Goal: Navigation & Orientation: Find specific page/section

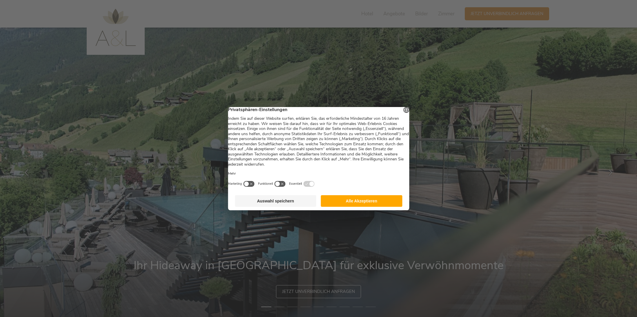
click at [353, 204] on button "Alle Akzeptieren" at bounding box center [361, 201] width 81 height 12
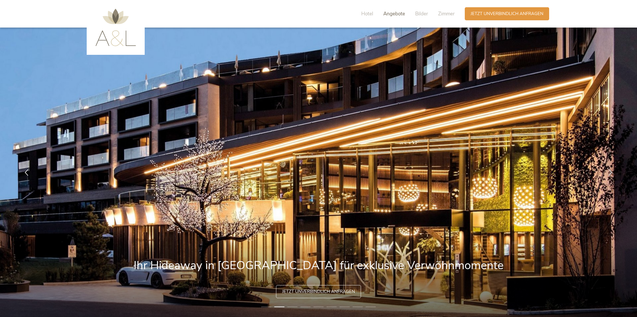
click at [388, 13] on span "Angebote" at bounding box center [394, 13] width 22 height 7
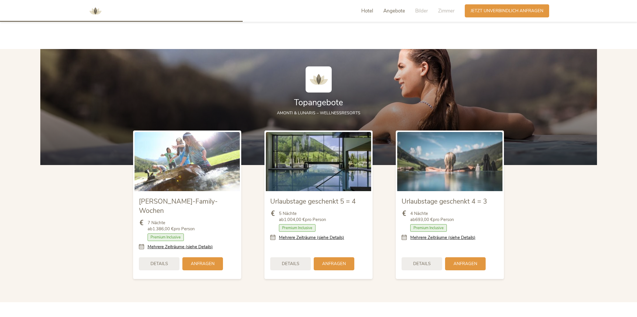
scroll to position [681, 0]
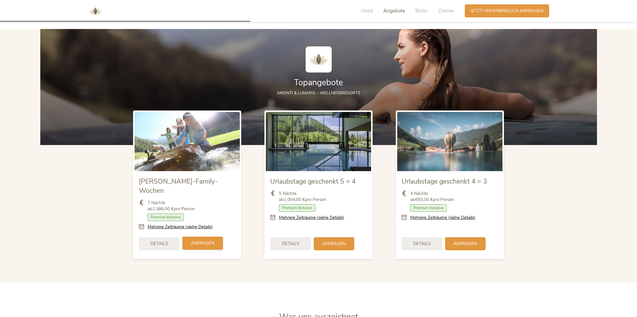
click at [204, 240] on span "Anfragen" at bounding box center [203, 243] width 24 height 6
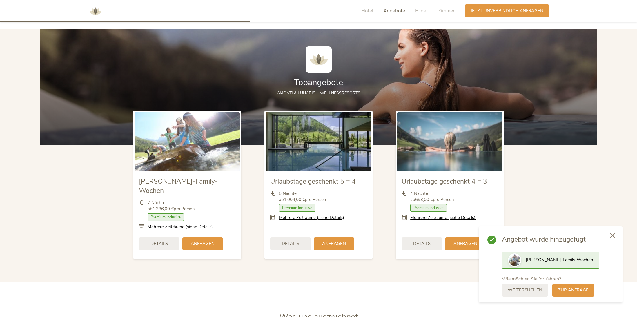
click at [617, 236] on div at bounding box center [613, 236] width 20 height 21
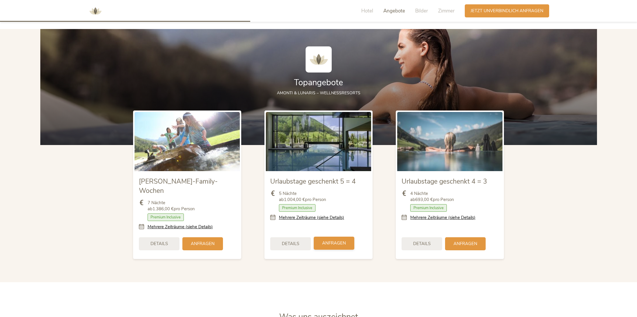
click at [331, 240] on span "Anfragen" at bounding box center [334, 243] width 24 height 6
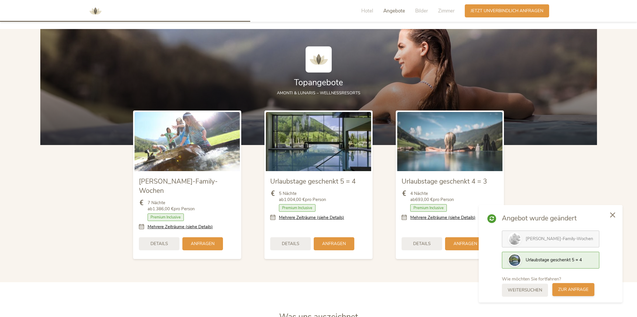
click at [579, 287] on span "zur Anfrage" at bounding box center [573, 289] width 30 height 6
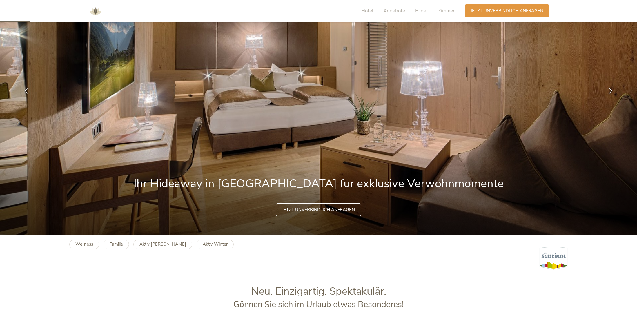
scroll to position [0, 0]
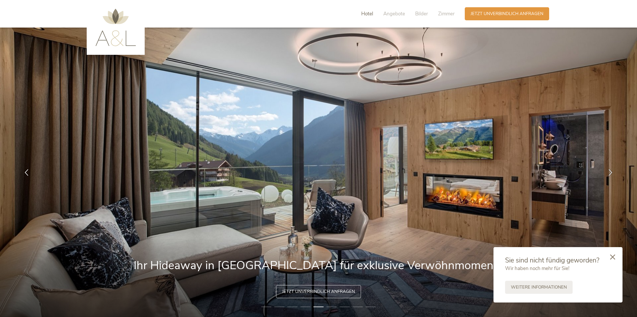
click at [362, 13] on span "Hotel" at bounding box center [367, 13] width 12 height 7
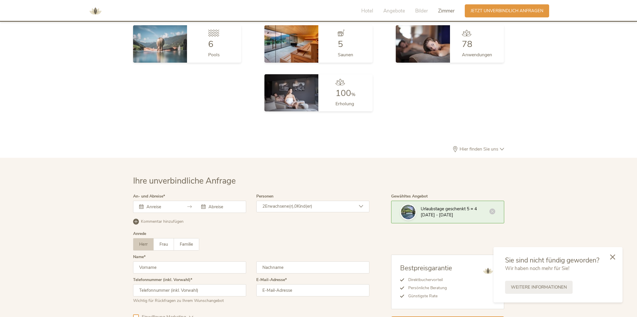
scroll to position [1735, 0]
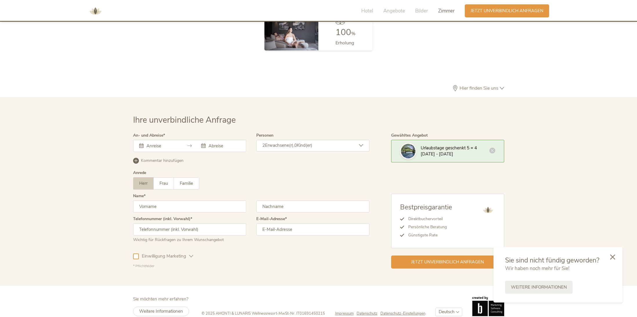
click at [336, 311] on span "Impressum" at bounding box center [344, 313] width 19 height 5
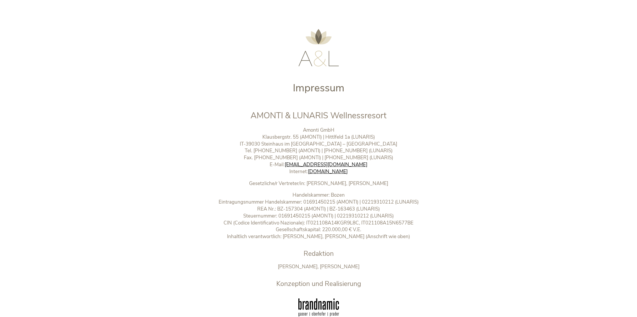
drag, startPoint x: 254, startPoint y: 115, endPoint x: 415, endPoint y: 117, distance: 161.8
click at [415, 117] on h2 "AMONTI & LUNARIS Wellnessresort" at bounding box center [318, 116] width 242 height 12
copy span "MONTI & LUNARIS Wellnessresort"
